Goal: Task Accomplishment & Management: Manage account settings

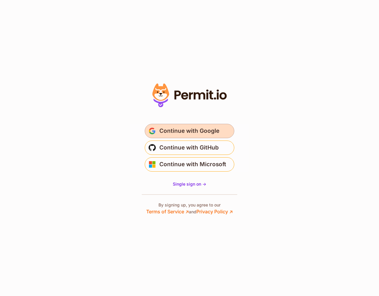
click at [191, 131] on span "Continue with Google" at bounding box center [189, 131] width 60 height 10
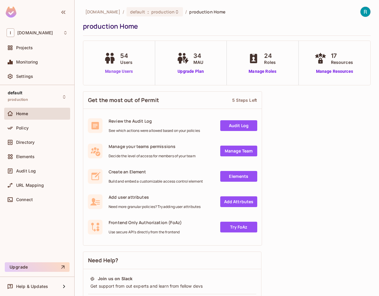
click at [116, 70] on link "Manage Users" at bounding box center [118, 71] width 33 height 6
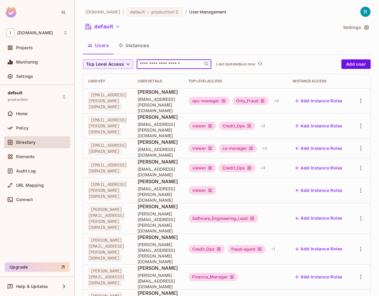
click at [182, 67] on input "text" at bounding box center [169, 64] width 63 height 6
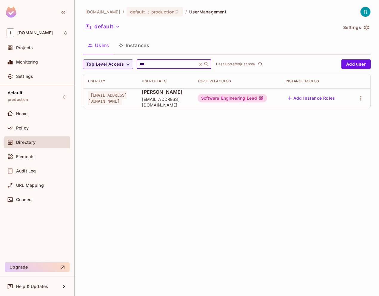
type input "***"
